Goal: Task Accomplishment & Management: Use online tool/utility

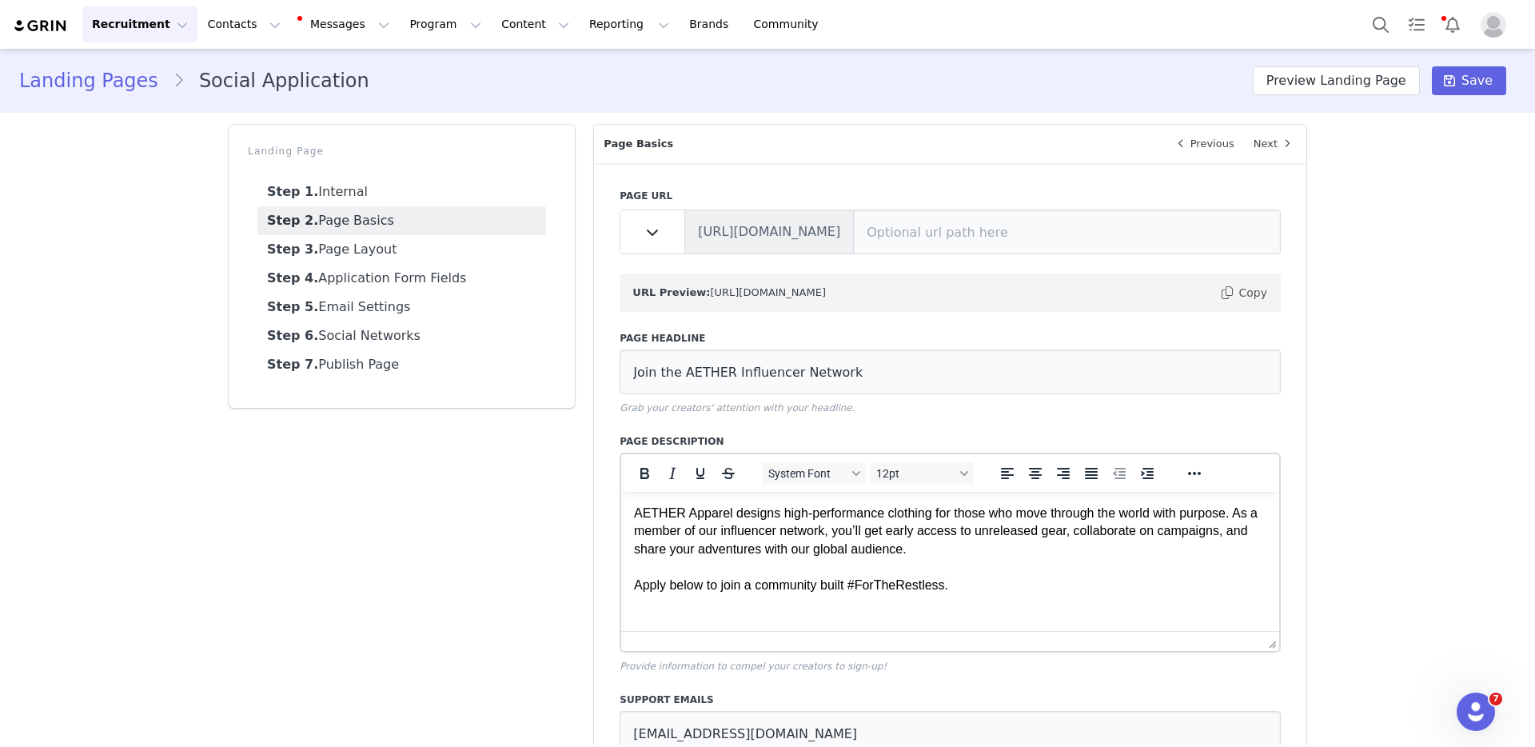
click at [870, 309] on div "URL Preview: [URL][DOMAIN_NAME] Copy" at bounding box center [949, 292] width 661 height 38
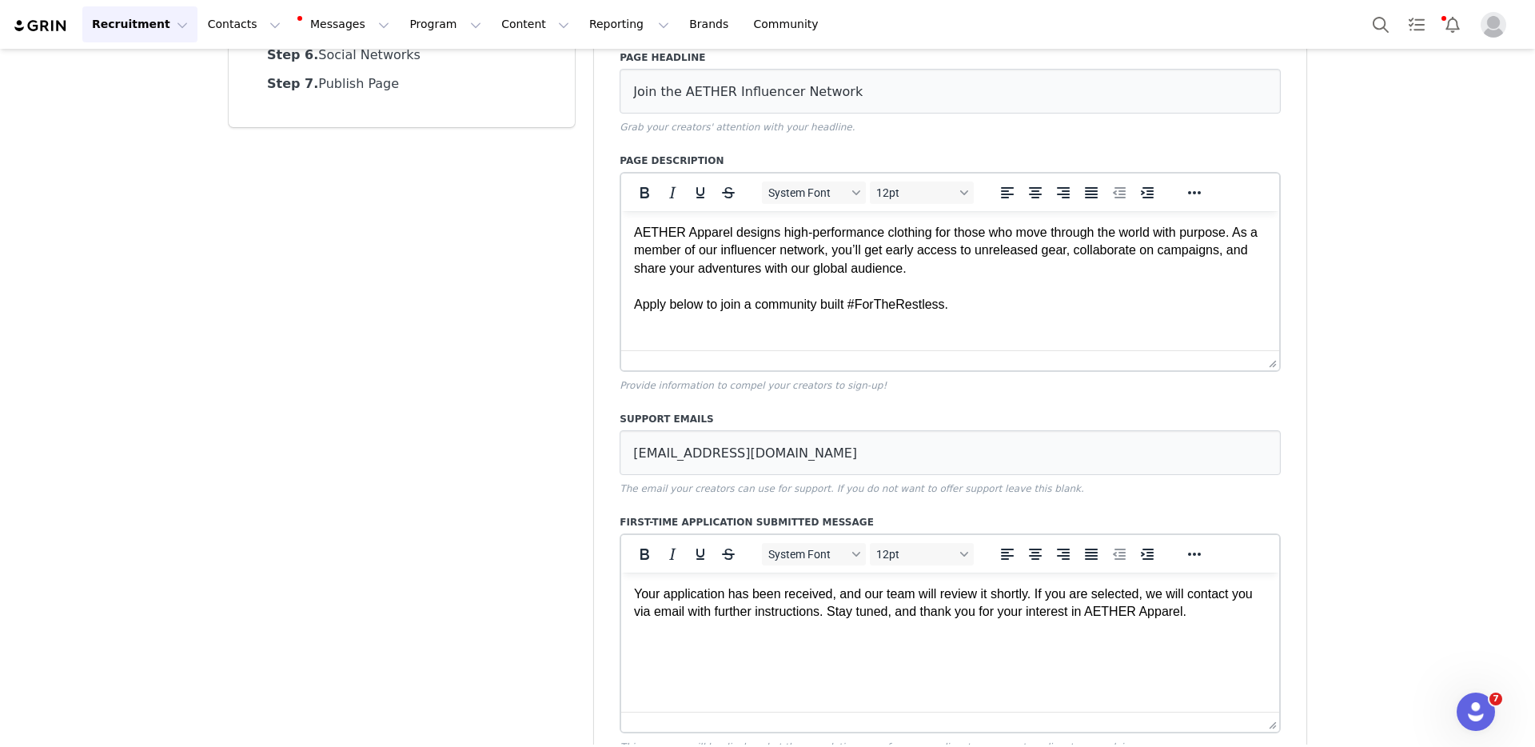
scroll to position [293, 0]
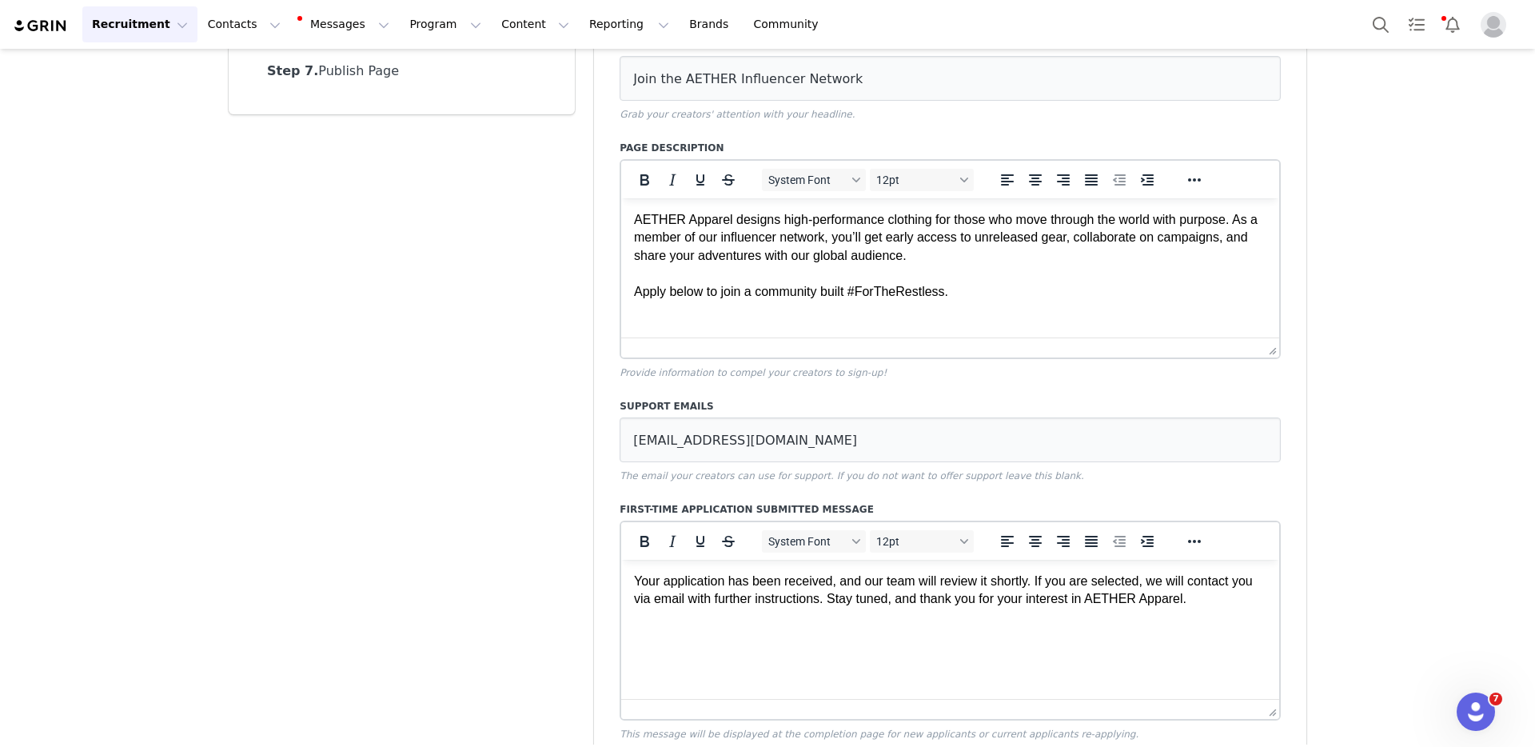
click at [871, 313] on html "AETHER Apparel designs high-performance clothing for those who move through the…" at bounding box center [950, 255] width 658 height 115
click at [877, 277] on p "AETHER Apparel designs high-performance clothing for those who move through the…" at bounding box center [950, 256] width 632 height 90
click at [897, 270] on p "AETHER Apparel designs high-performance clothing for those who move through the…" at bounding box center [950, 256] width 632 height 90
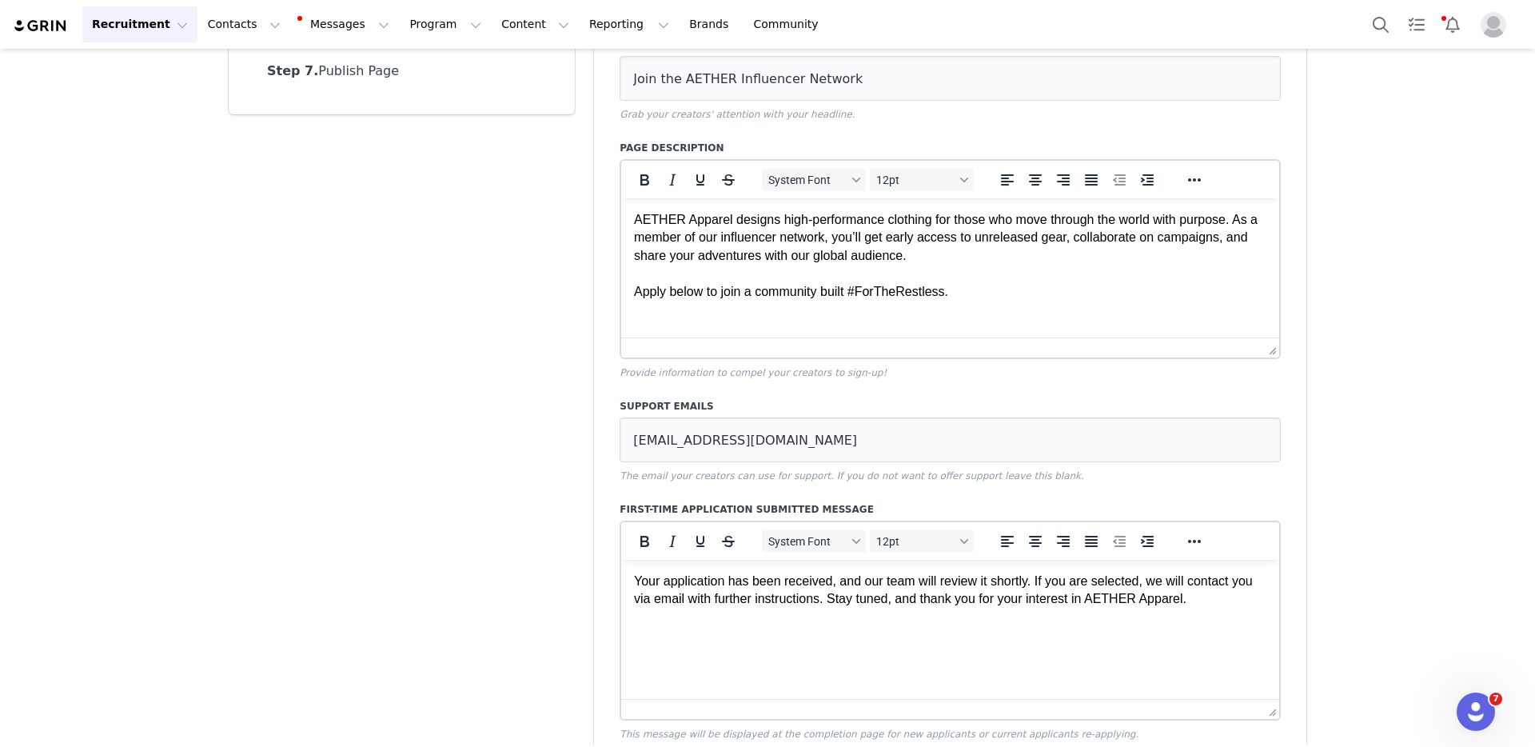
click at [945, 258] on p "AETHER Apparel designs high-performance clothing for those who move through the…" at bounding box center [950, 256] width 632 height 90
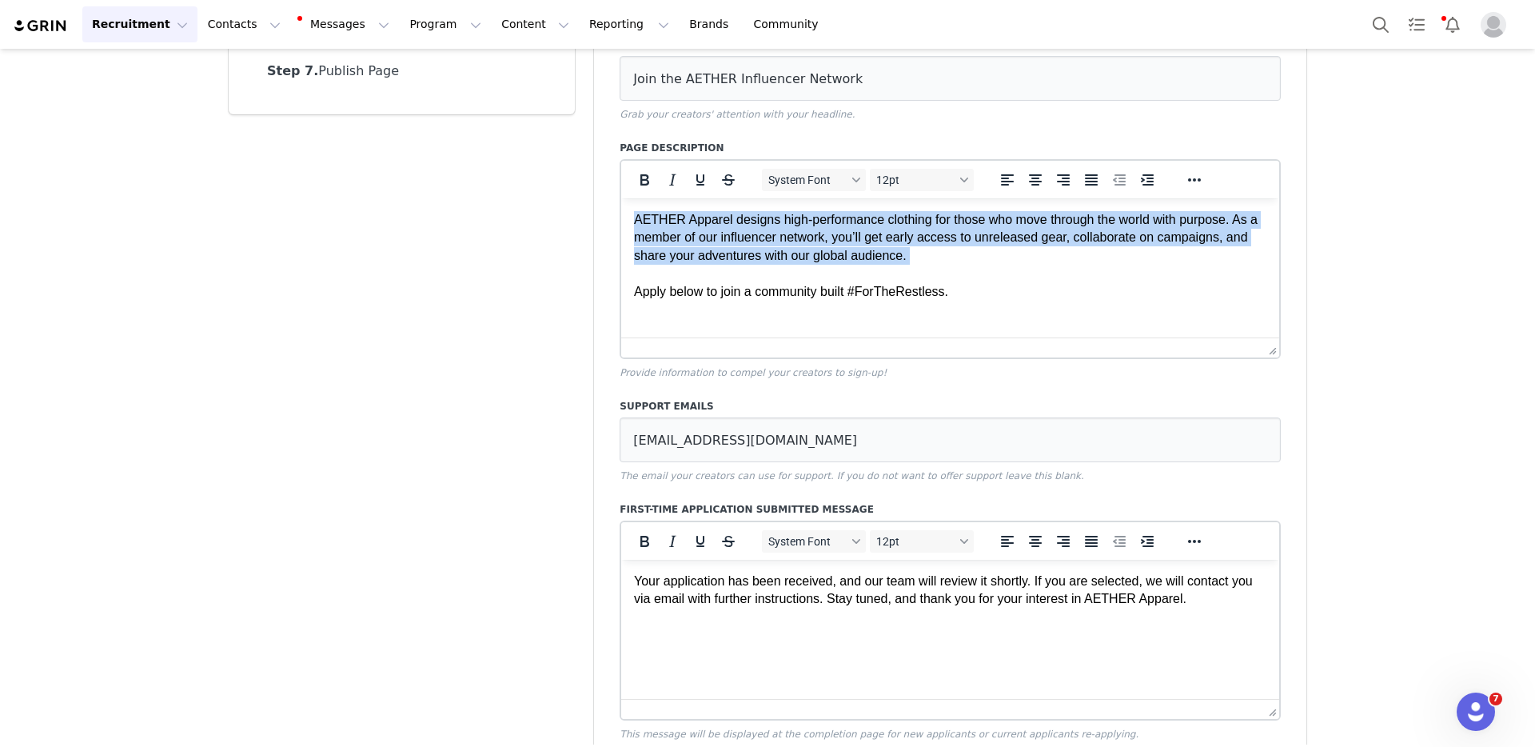
click at [945, 258] on p "AETHER Apparel designs high-performance clothing for those who move through the…" at bounding box center [950, 256] width 632 height 90
